Goal: Information Seeking & Learning: Learn about a topic

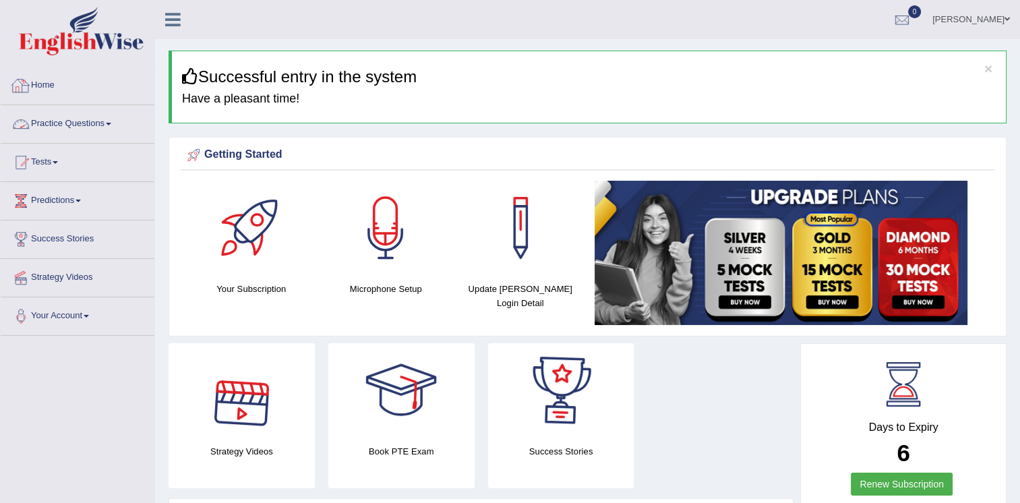
click at [86, 123] on link "Practice Questions" at bounding box center [78, 122] width 154 height 34
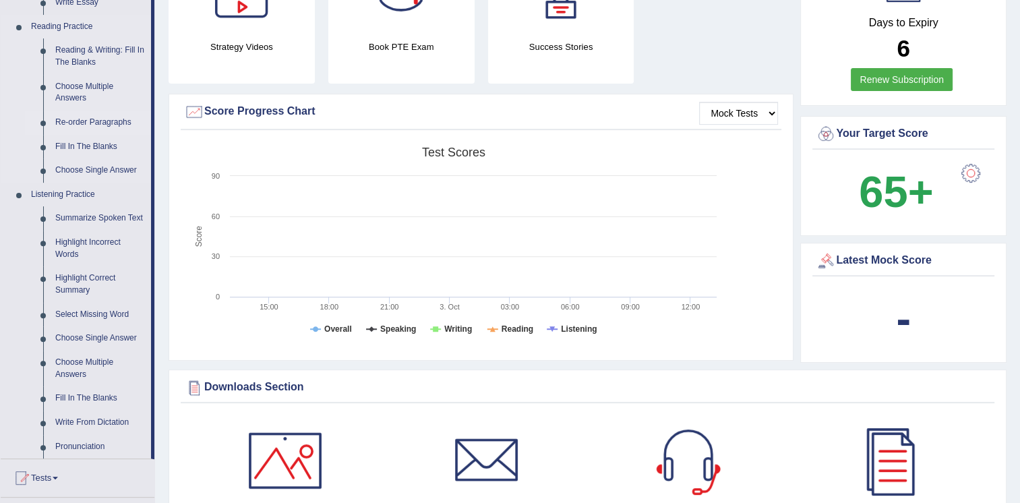
scroll to position [607, 0]
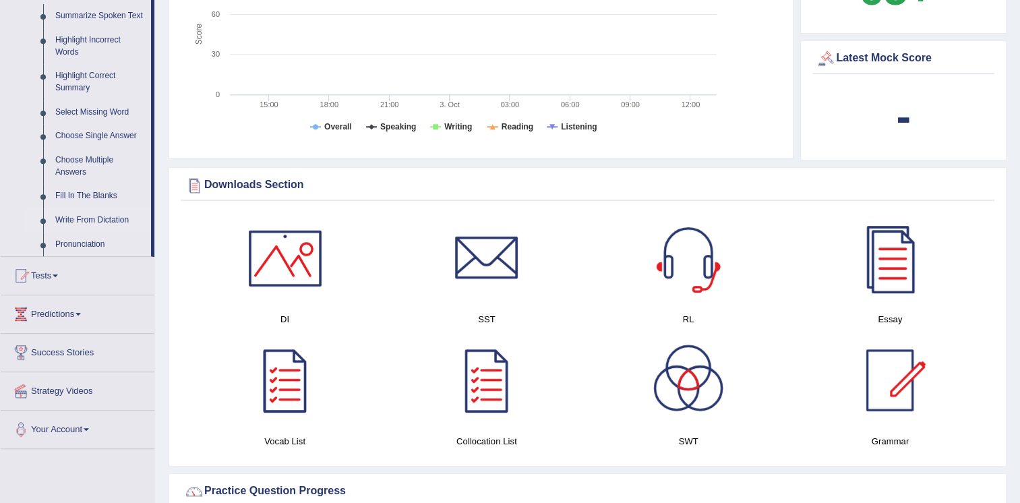
click at [82, 221] on link "Write From Dictation" at bounding box center [100, 220] width 102 height 24
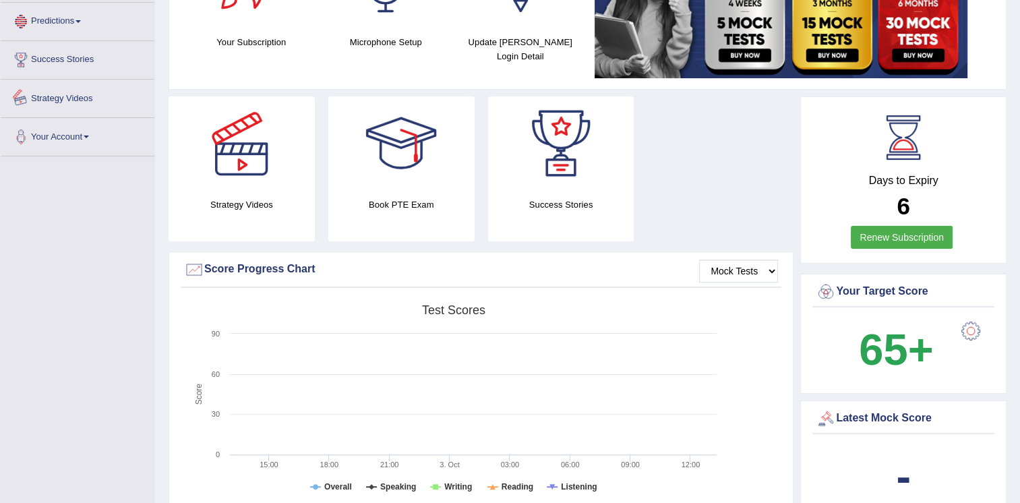
scroll to position [297, 0]
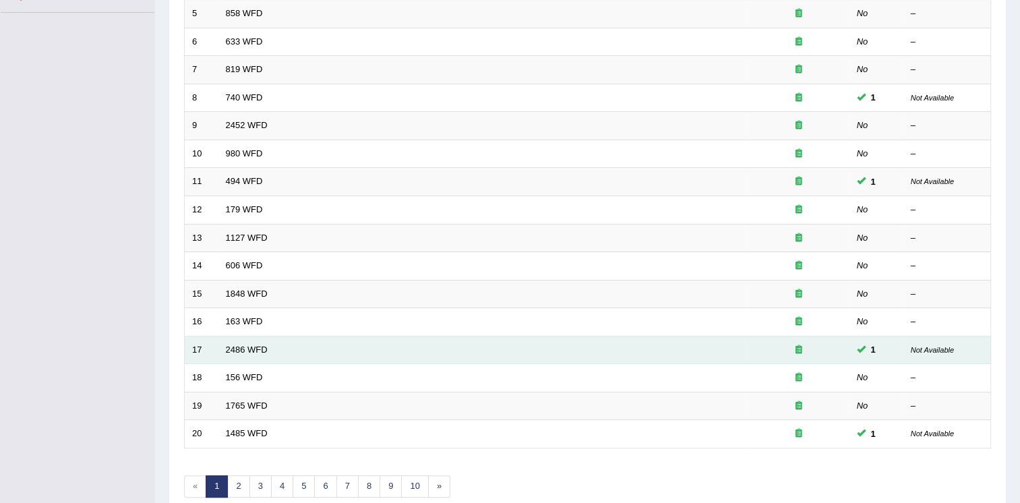
scroll to position [386, 0]
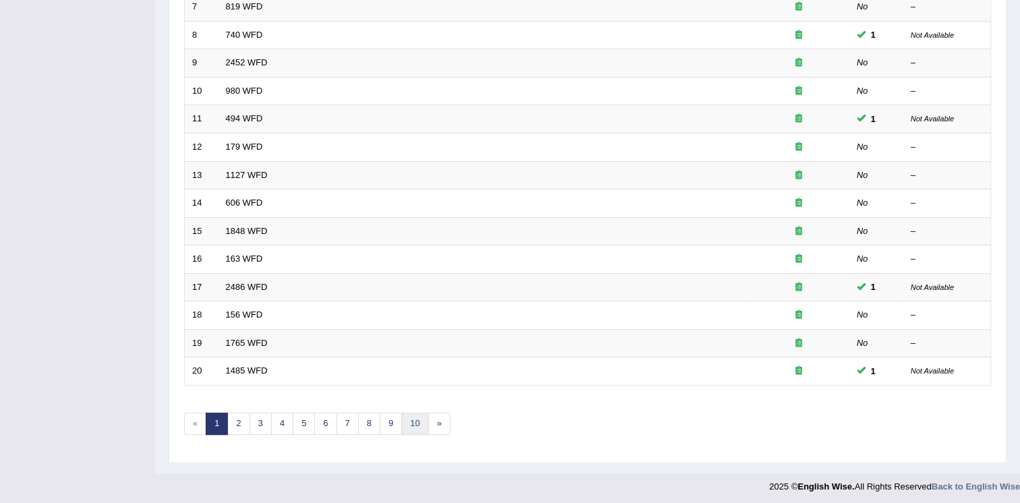
click at [414, 419] on link "10" at bounding box center [414, 424] width 27 height 22
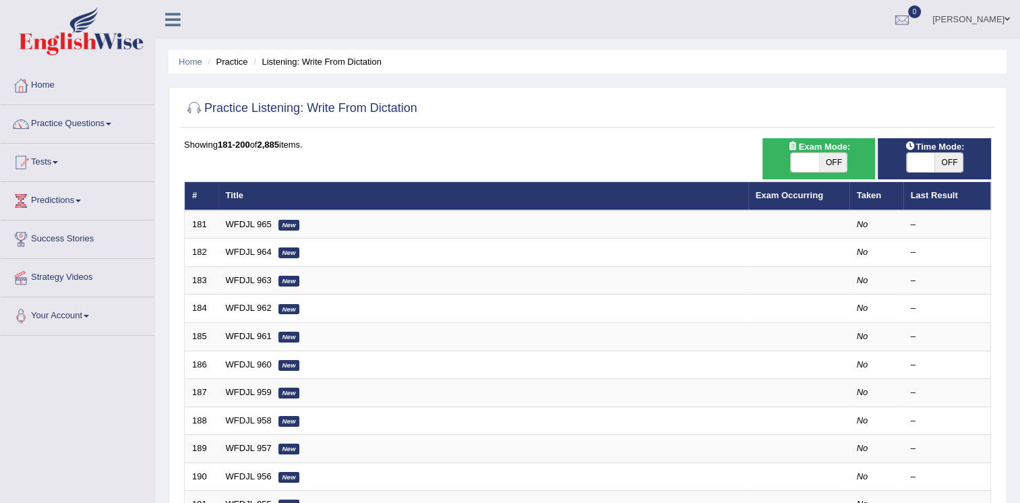
click at [256, 230] on td "WFDJL 965 New" at bounding box center [484, 224] width 530 height 28
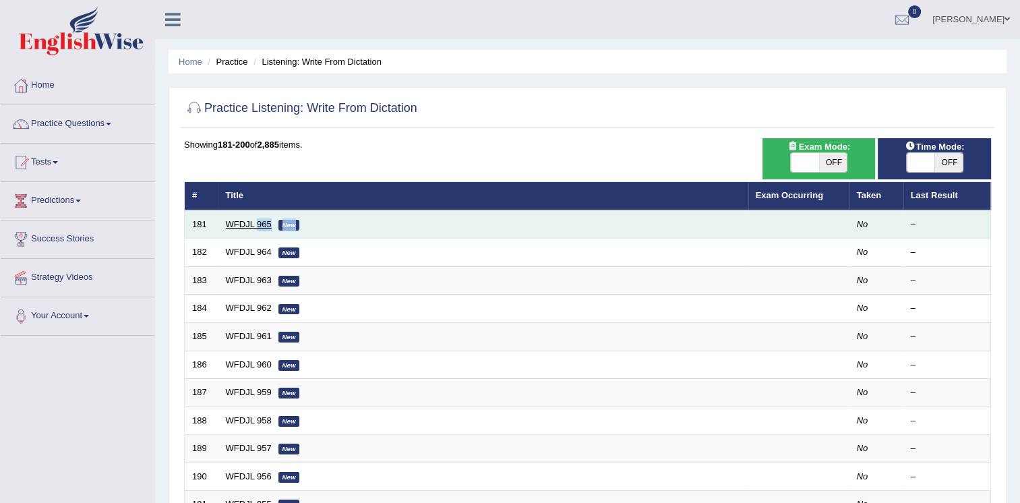
drag, startPoint x: 0, startPoint y: 0, endPoint x: 254, endPoint y: 228, distance: 341.0
click at [254, 228] on link "WFDJL 965" at bounding box center [249, 224] width 46 height 10
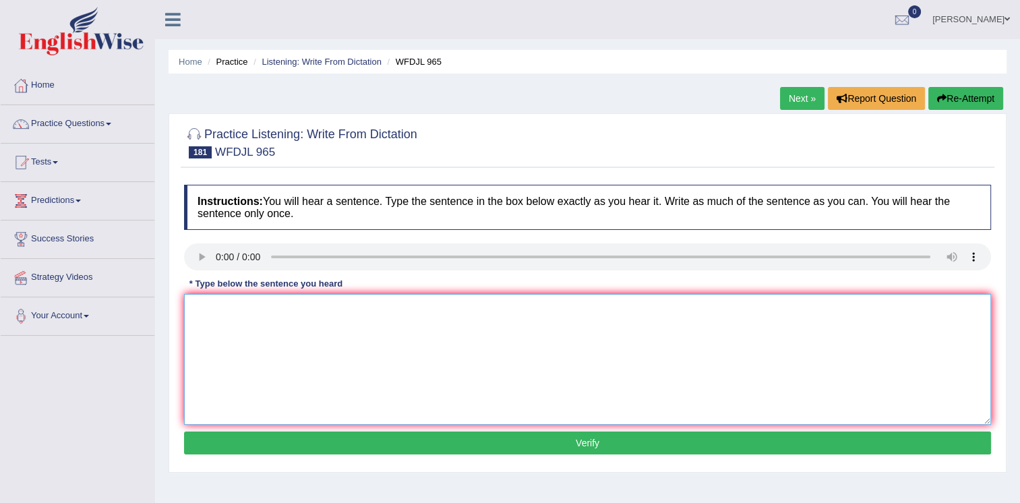
click at [251, 306] on textarea at bounding box center [587, 359] width 807 height 131
type textarea "s"
type textarea "Soon the well known conductor can concert concerts is that the their."
click at [536, 446] on button "Verify" at bounding box center [587, 443] width 807 height 23
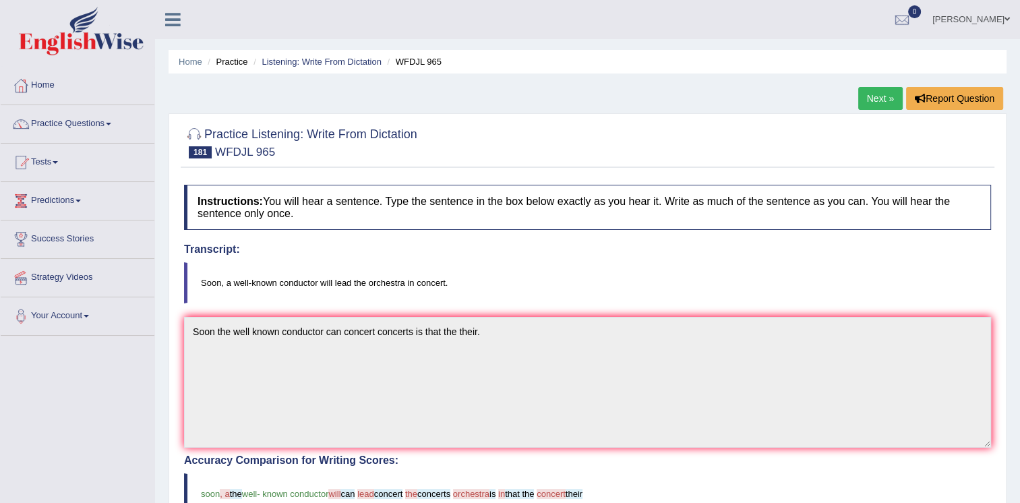
click at [867, 98] on link "Next »" at bounding box center [880, 98] width 45 height 23
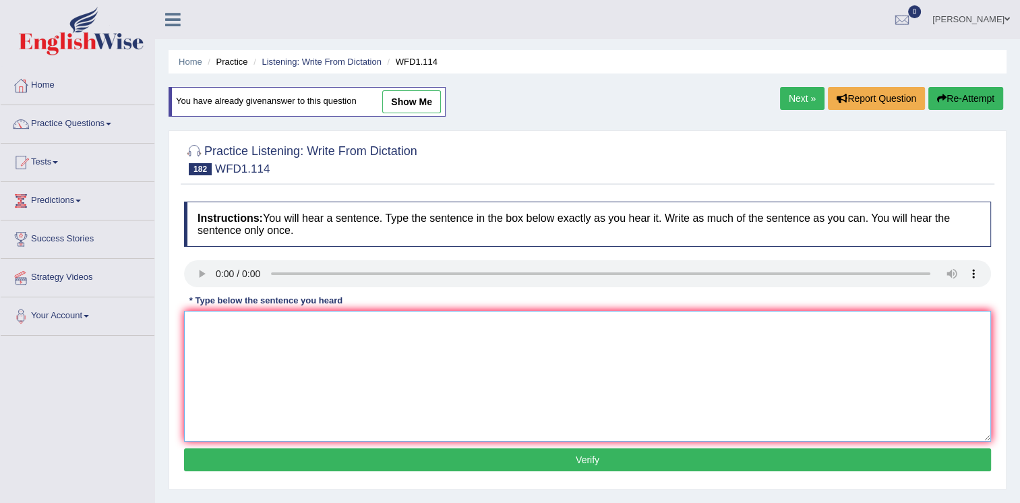
click at [221, 318] on textarea at bounding box center [587, 376] width 807 height 131
click at [216, 332] on textarea "Ther author workes are more philosophical and less expermintal the than" at bounding box center [587, 376] width 807 height 131
click at [519, 325] on textarea "The author workes are more philosophical and less expermintal the than" at bounding box center [587, 376] width 807 height 131
type textarea "The author workes are more philosophical and less expermintal the than authors …"
click at [636, 459] on button "Verify" at bounding box center [587, 459] width 807 height 23
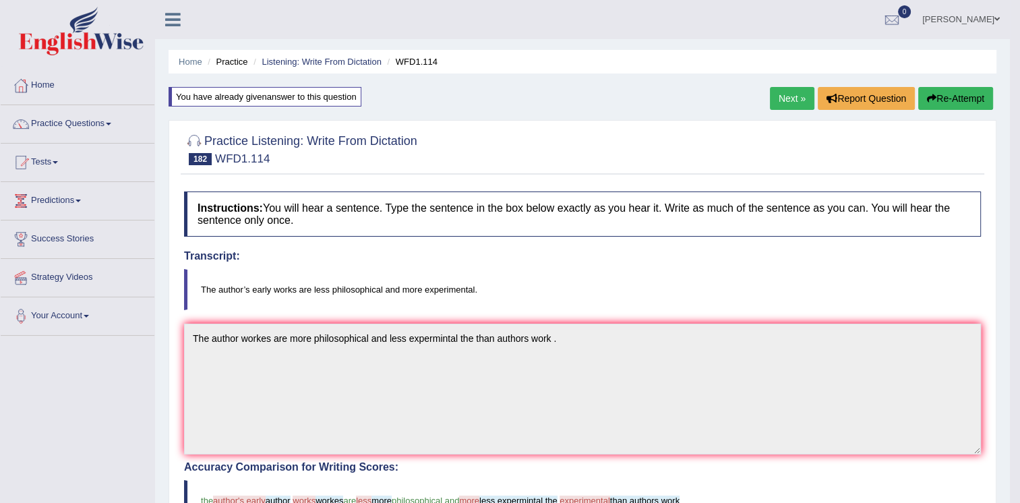
click at [792, 98] on link "Next »" at bounding box center [792, 98] width 45 height 23
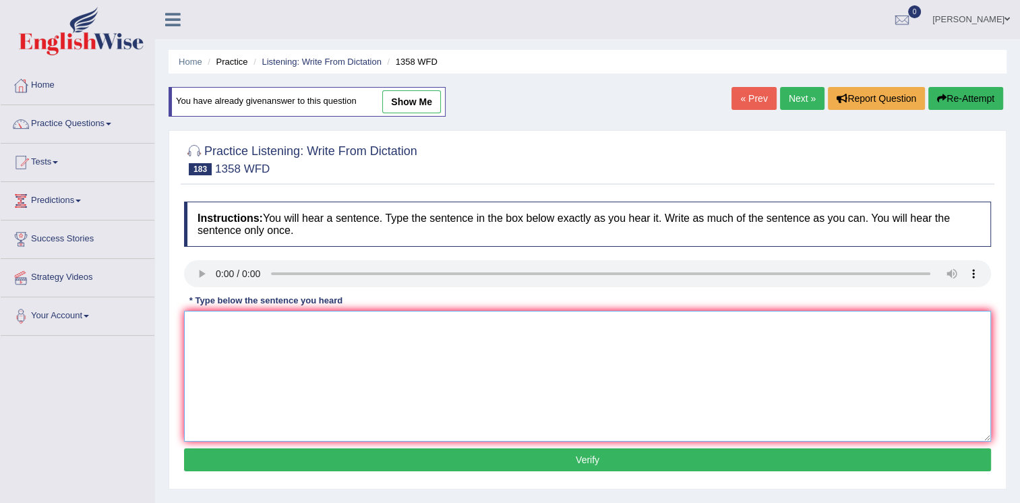
click at [219, 341] on textarea at bounding box center [587, 376] width 807 height 131
click at [198, 325] on textarea "communications skill is more important in recent years" at bounding box center [587, 376] width 807 height 131
click at [455, 325] on textarea "Communications skill is more important in recent years" at bounding box center [587, 376] width 807 height 131
type textarea "Communications skill is more important in recent years the year are skills comm…"
click at [531, 455] on button "Verify" at bounding box center [587, 459] width 807 height 23
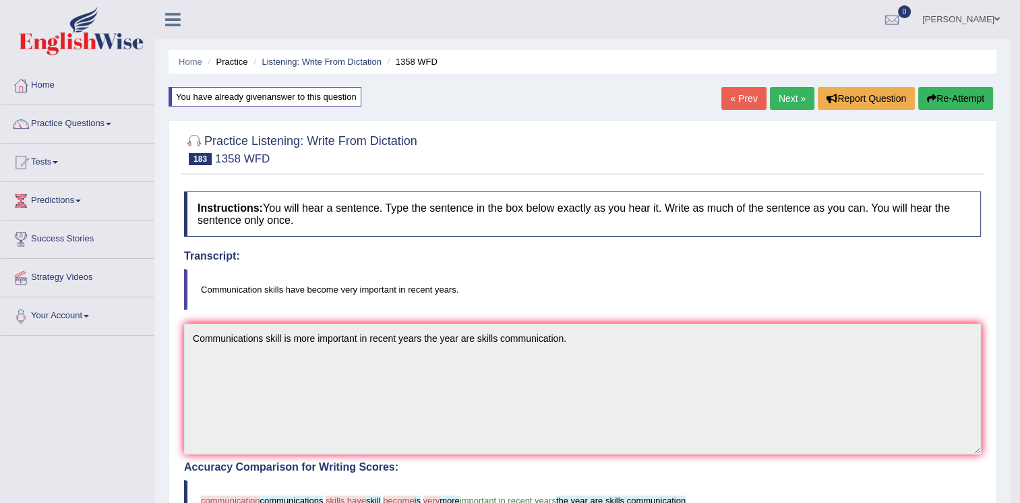
click at [783, 98] on link "Next »" at bounding box center [792, 98] width 45 height 23
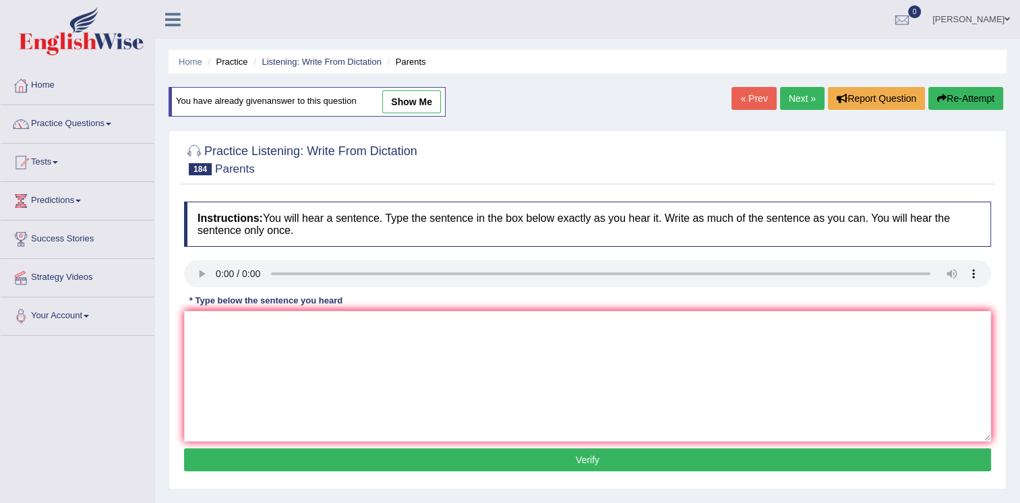
click at [792, 98] on link "Next »" at bounding box center [802, 98] width 45 height 23
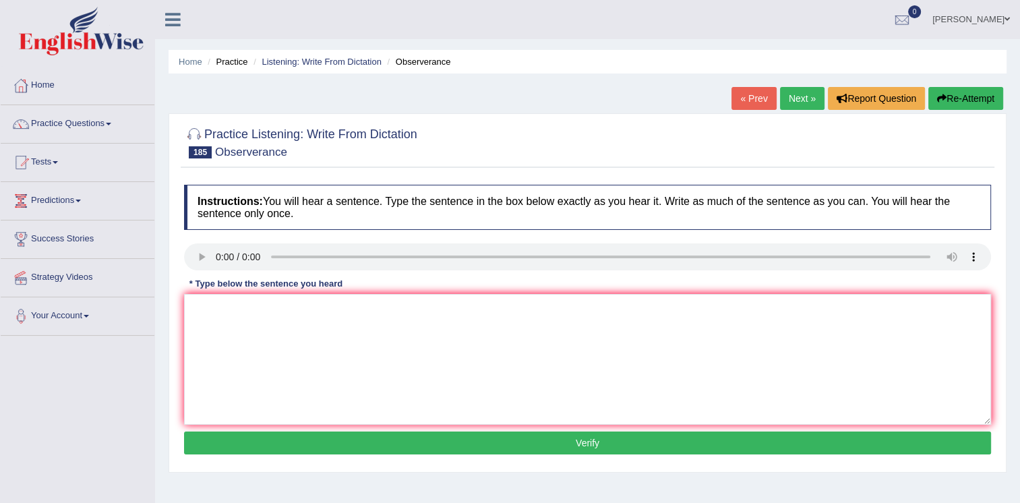
click at [789, 107] on link "Next »" at bounding box center [802, 98] width 45 height 23
click at [219, 308] on textarea at bounding box center [587, 359] width 807 height 131
type textarea "t"
type textarea "social power need humans needs need the is socials are than."
click at [342, 433] on button "Verify" at bounding box center [587, 443] width 807 height 23
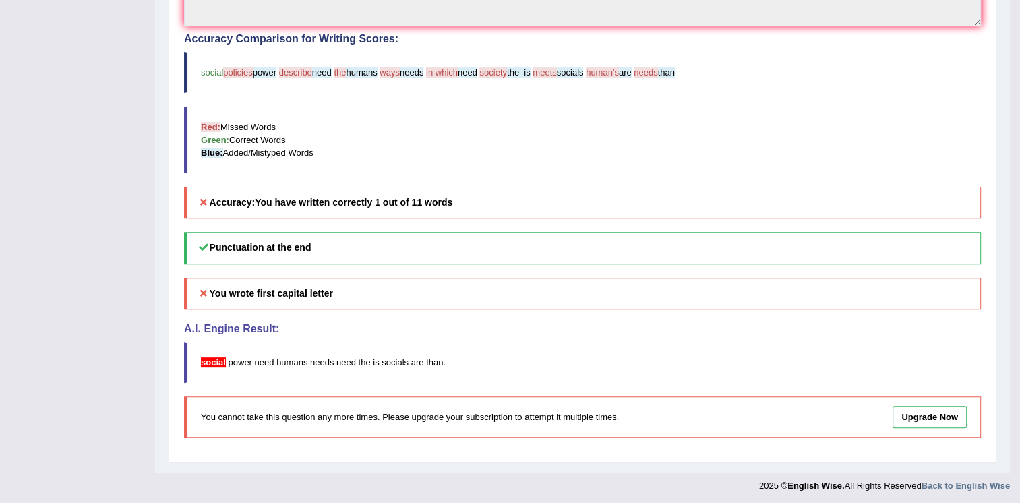
scroll to position [17, 0]
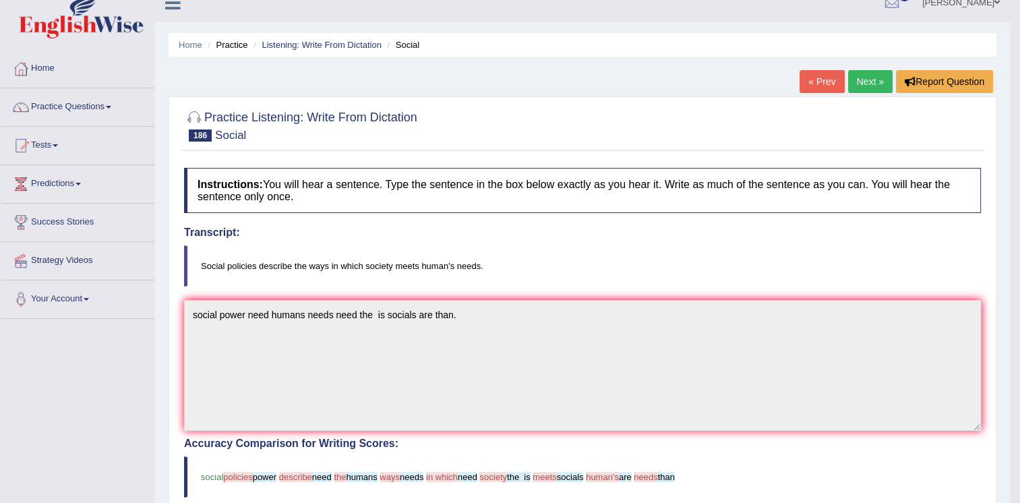
click at [874, 82] on link "Next »" at bounding box center [870, 81] width 45 height 23
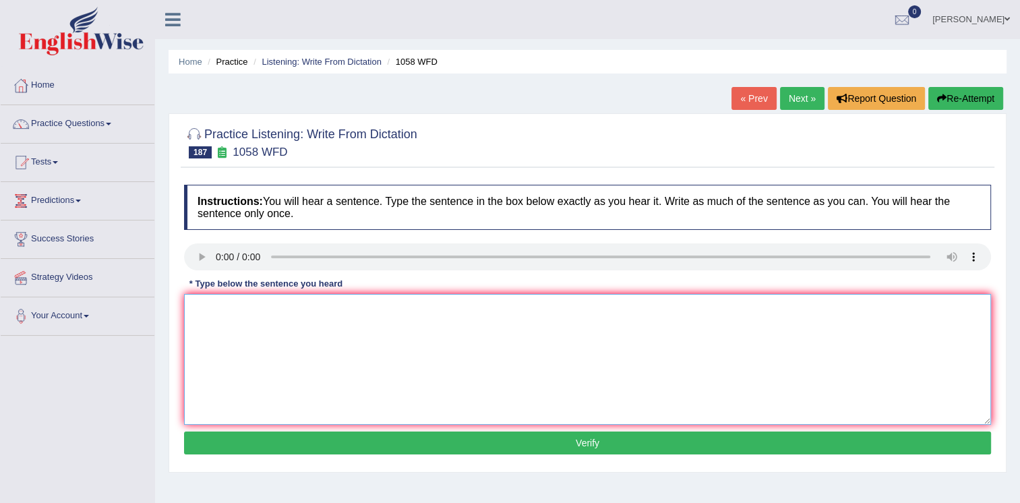
click at [238, 331] on textarea at bounding box center [587, 359] width 807 height 131
type textarea "t"
type textarea "The skills grate is donnot to tought skill dosnot the."
click at [475, 441] on button "Verify" at bounding box center [587, 443] width 807 height 23
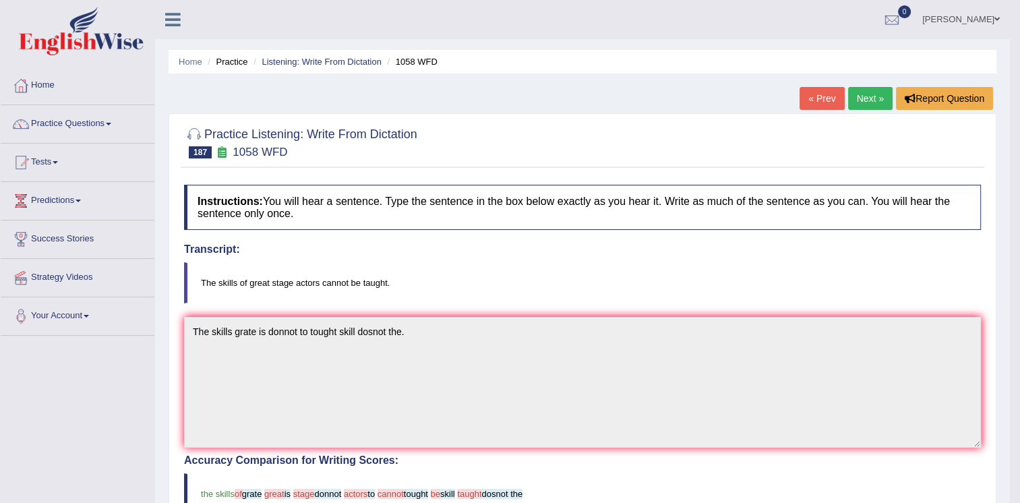
click at [880, 103] on link "Next »" at bounding box center [870, 98] width 45 height 23
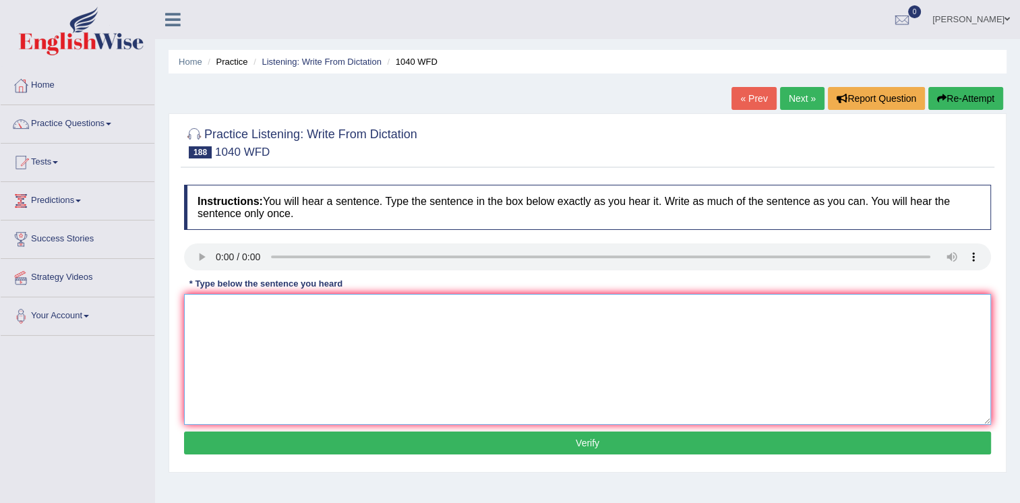
click at [242, 311] on textarea at bounding box center [587, 359] width 807 height 131
type textarea "e"
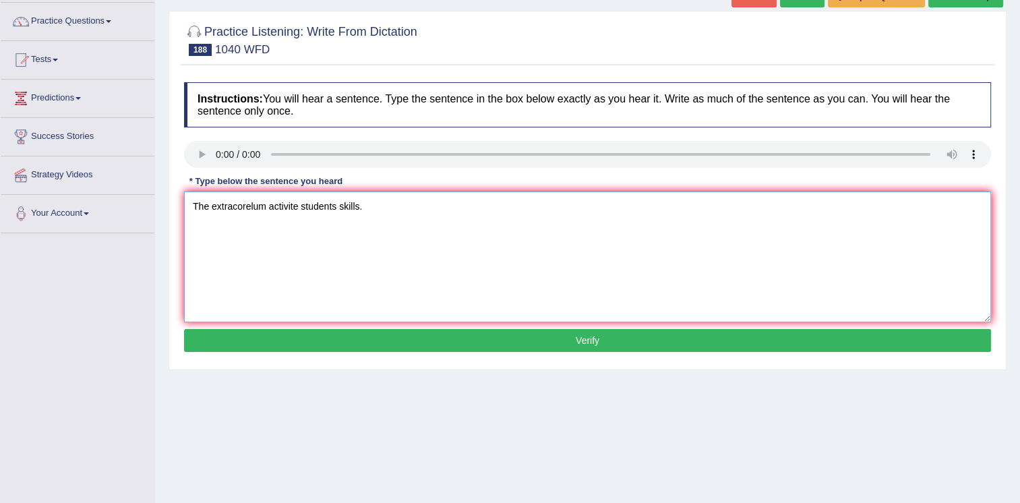
scroll to position [135, 0]
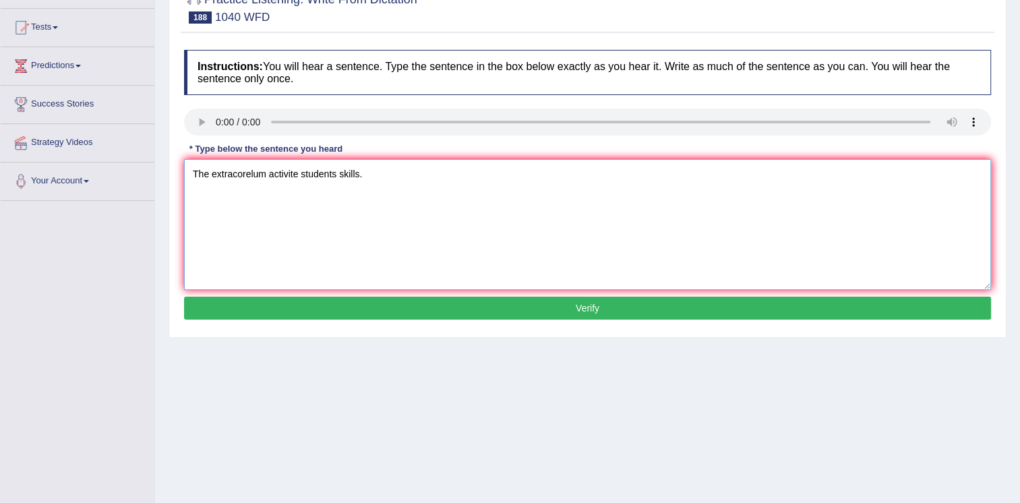
type textarea "The extracorelum activite students skills."
click at [338, 298] on button "Verify" at bounding box center [587, 308] width 807 height 23
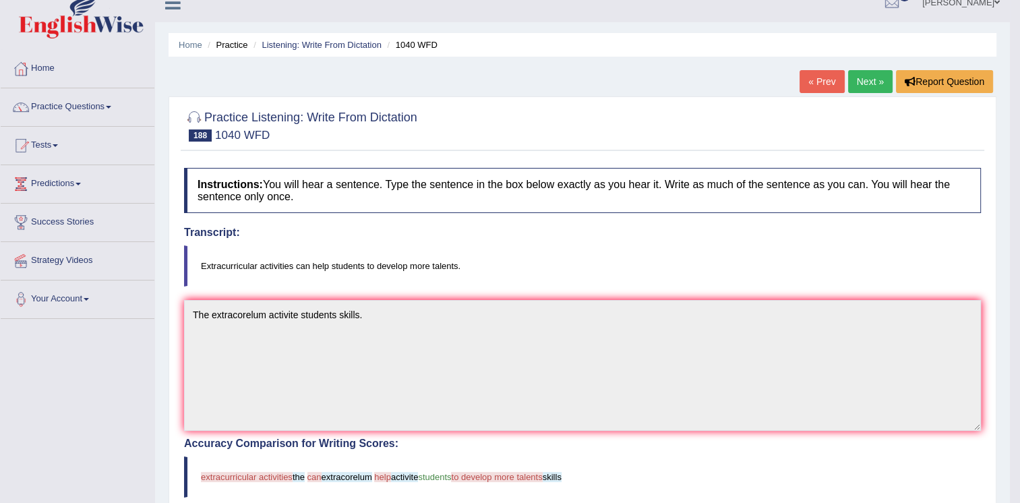
scroll to position [0, 0]
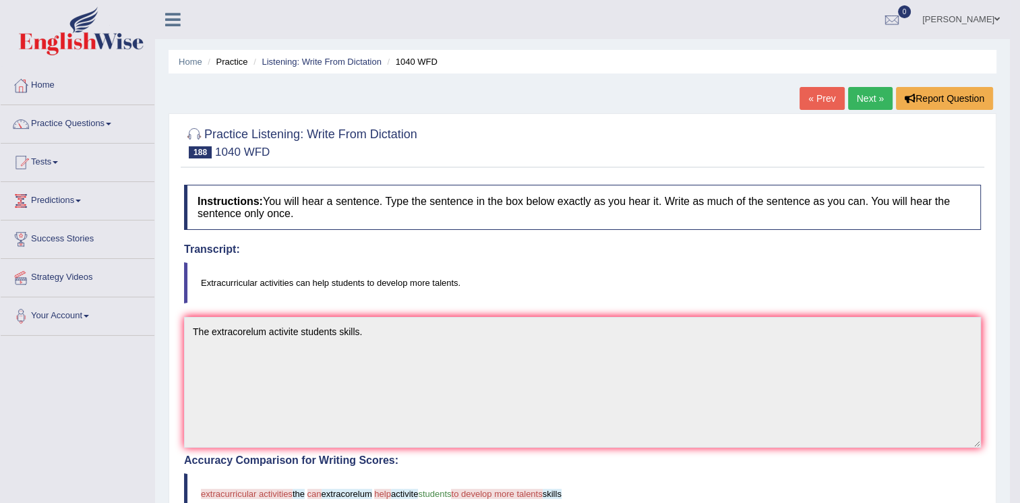
click at [863, 93] on link "Next »" at bounding box center [870, 98] width 45 height 23
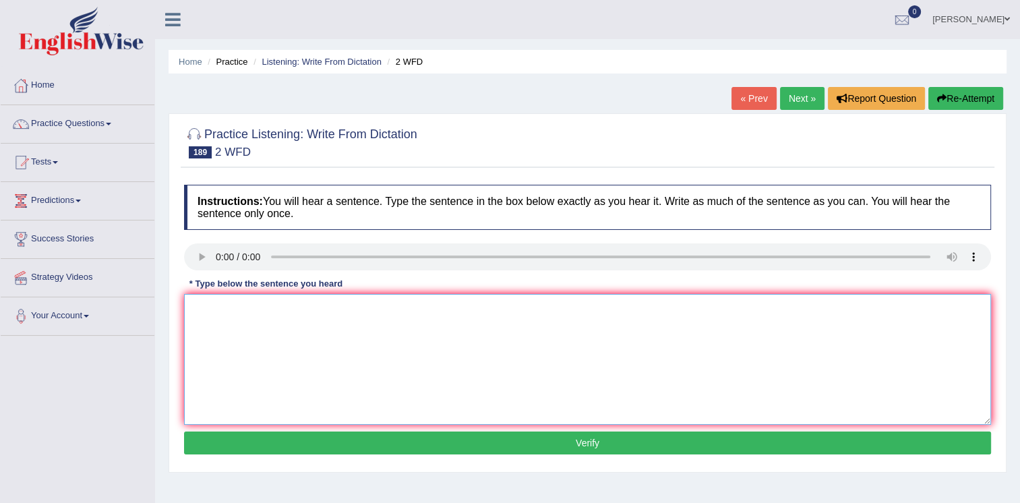
click at [243, 305] on textarea at bounding box center [587, 359] width 807 height 131
type textarea "Please conform that you received receive test book the than is are."
click at [349, 438] on button "Verify" at bounding box center [587, 443] width 807 height 23
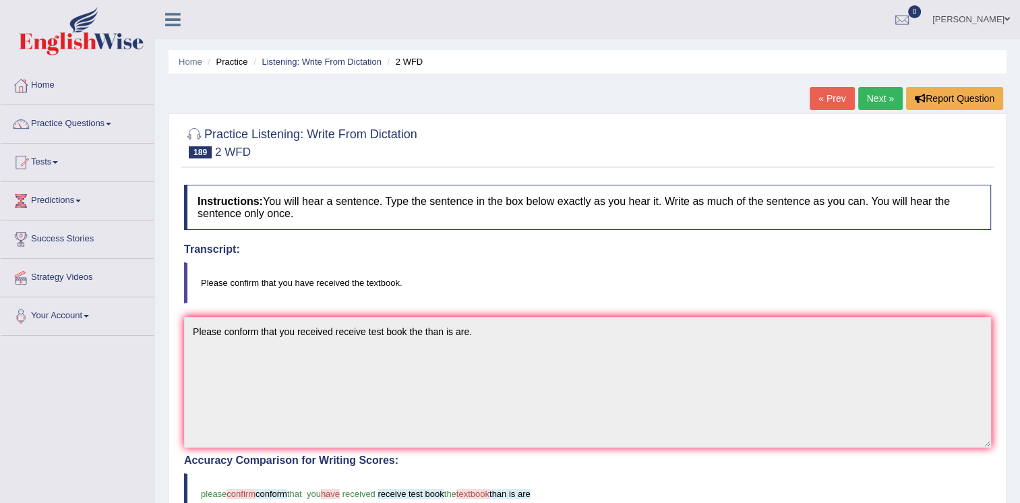
click at [877, 104] on link "Next »" at bounding box center [880, 98] width 45 height 23
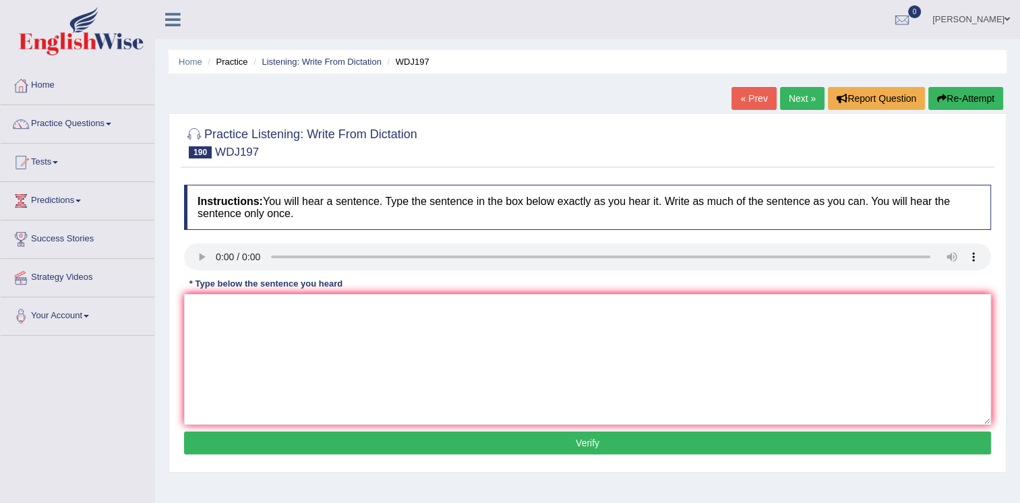
click at [797, 98] on link "Next »" at bounding box center [802, 98] width 45 height 23
click at [100, 125] on link "Practice Questions" at bounding box center [78, 122] width 154 height 34
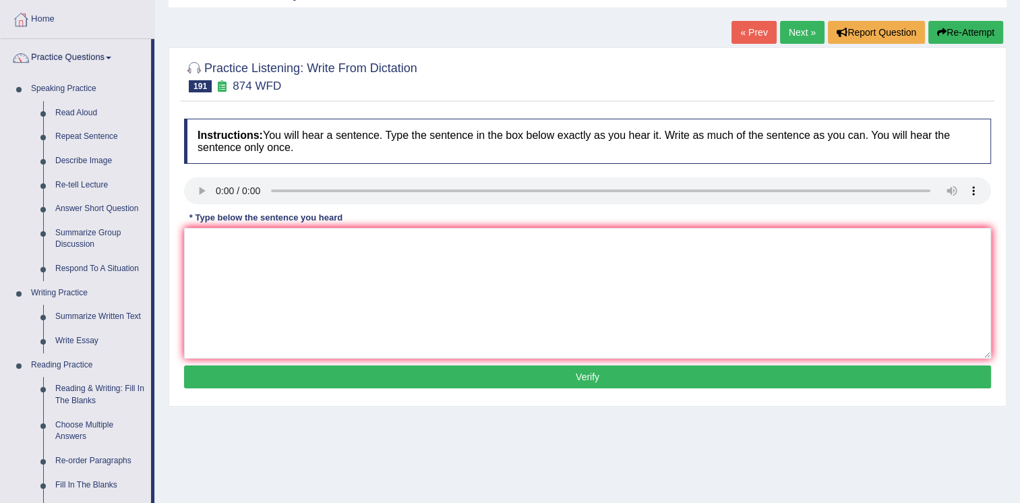
scroll to position [405, 0]
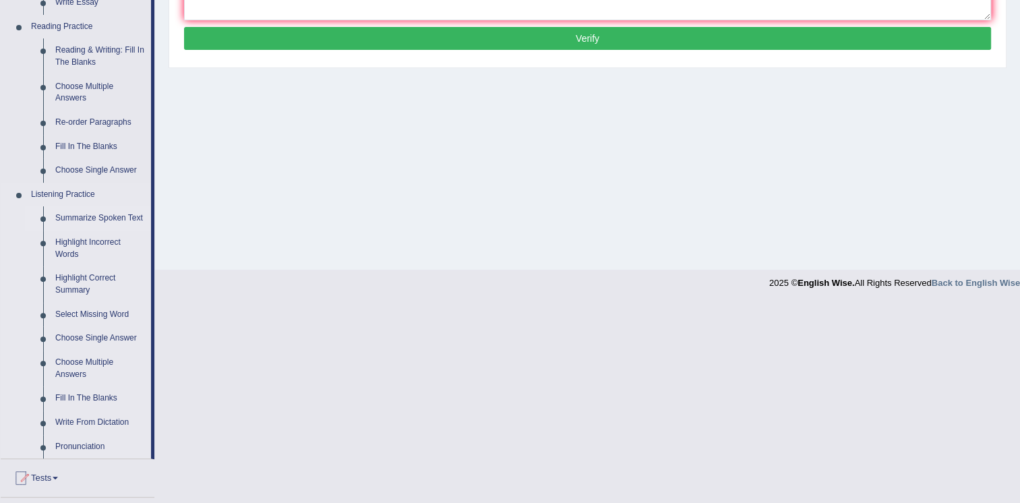
click at [101, 219] on link "Summarize Spoken Text" at bounding box center [100, 218] width 102 height 24
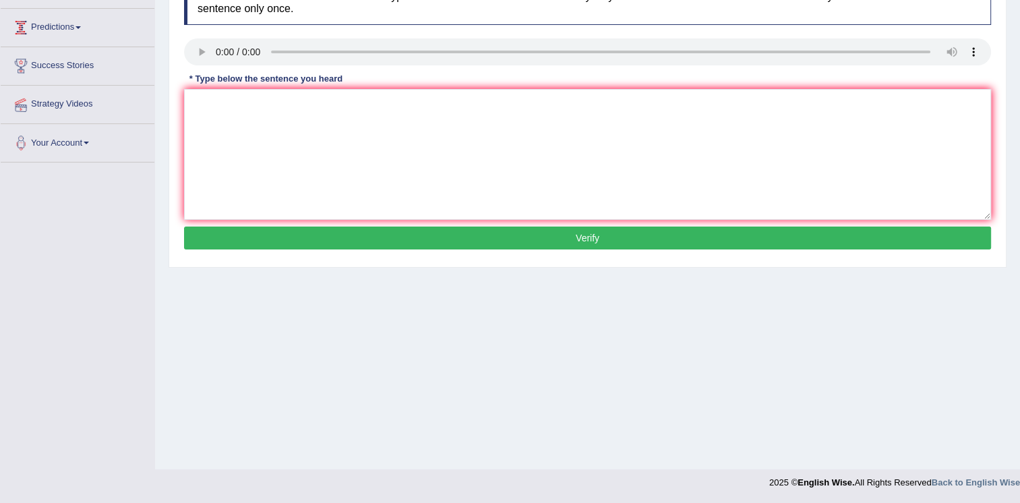
scroll to position [203, 0]
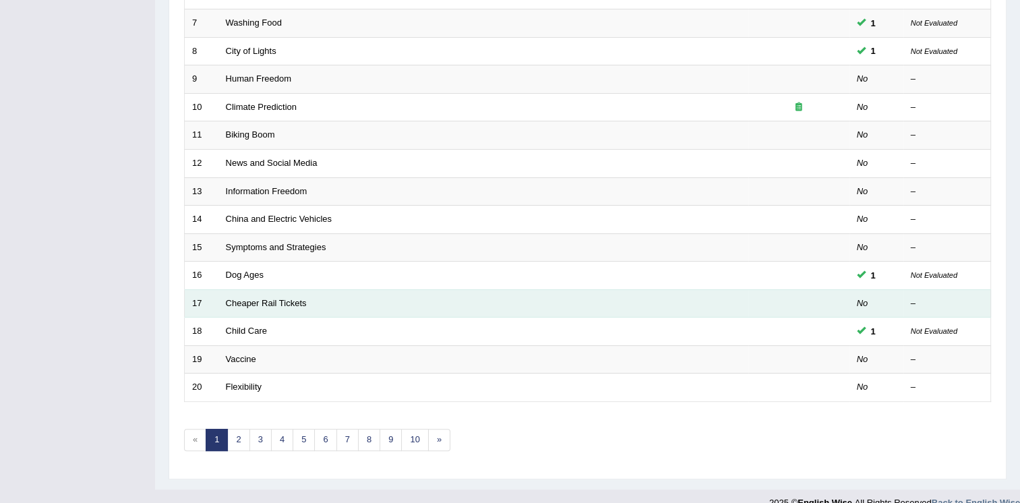
scroll to position [386, 0]
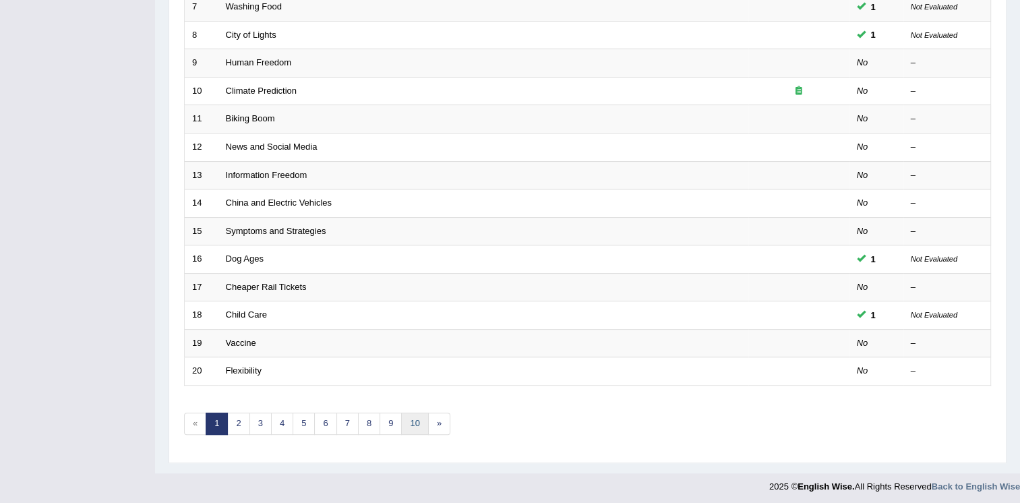
click at [407, 421] on link "10" at bounding box center [414, 424] width 27 height 22
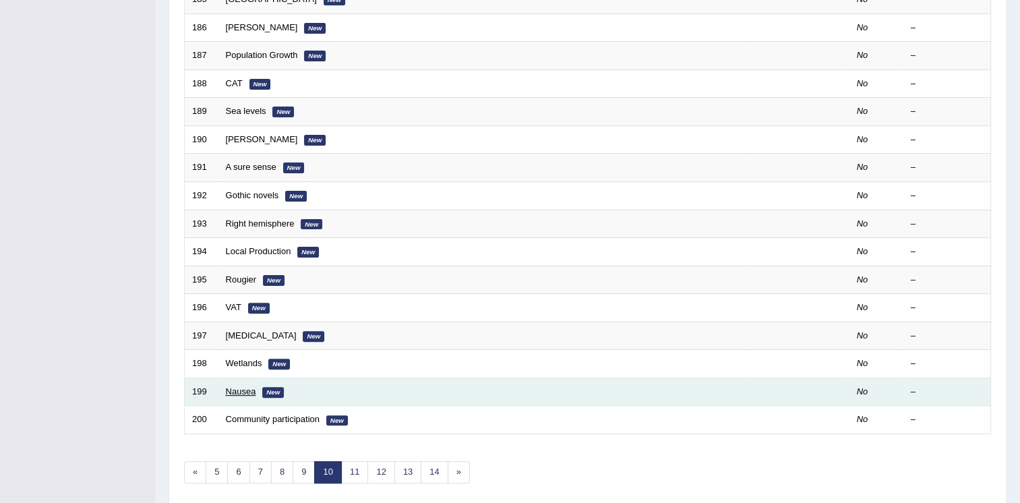
click at [235, 386] on link "Nausea" at bounding box center [241, 391] width 30 height 10
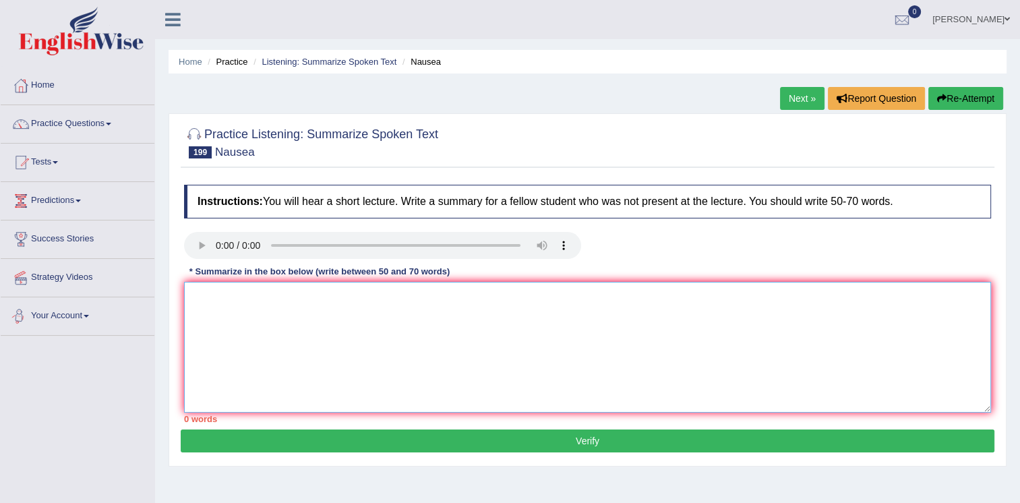
click at [224, 303] on textarea at bounding box center [587, 347] width 807 height 131
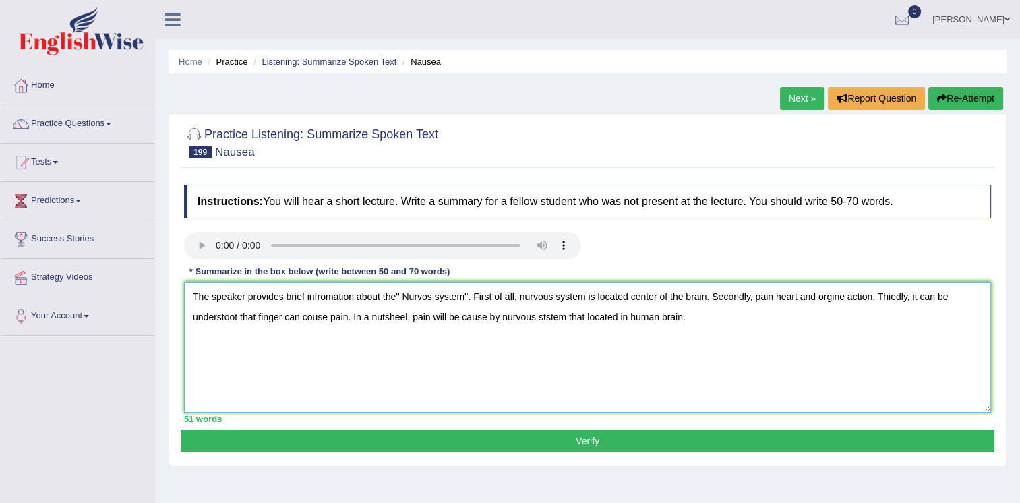
type textarea "The speaker provides brief infromation about the'' Nurvos system''. First of al…"
click at [589, 434] on button "Verify" at bounding box center [588, 441] width 814 height 23
